Goal: Browse casually

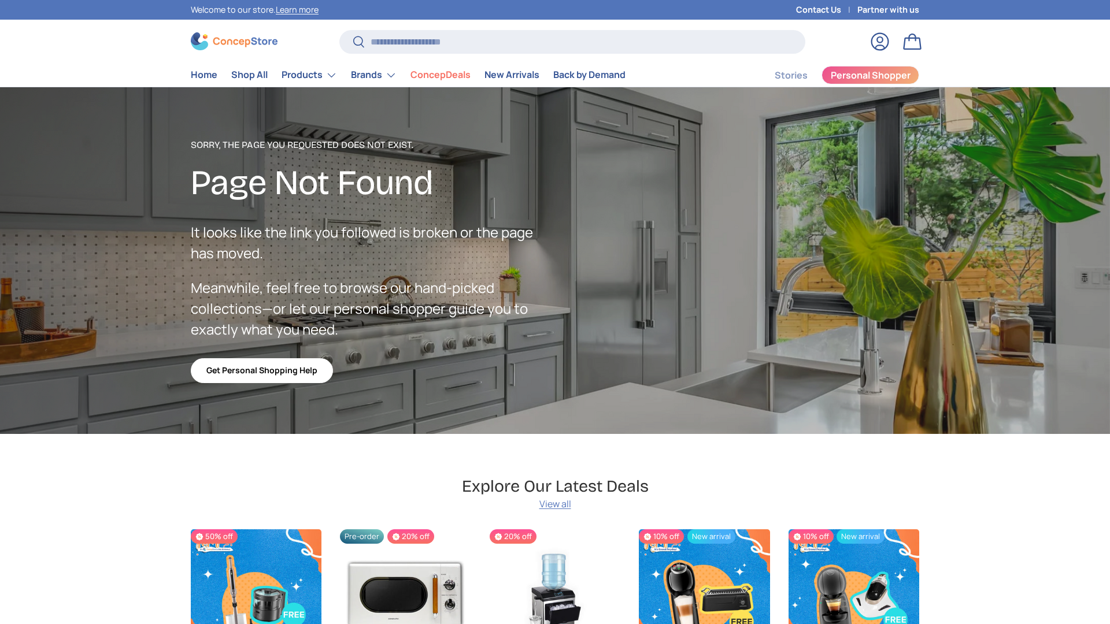
scroll to position [2009, 4726]
